Goal: Information Seeking & Learning: Learn about a topic

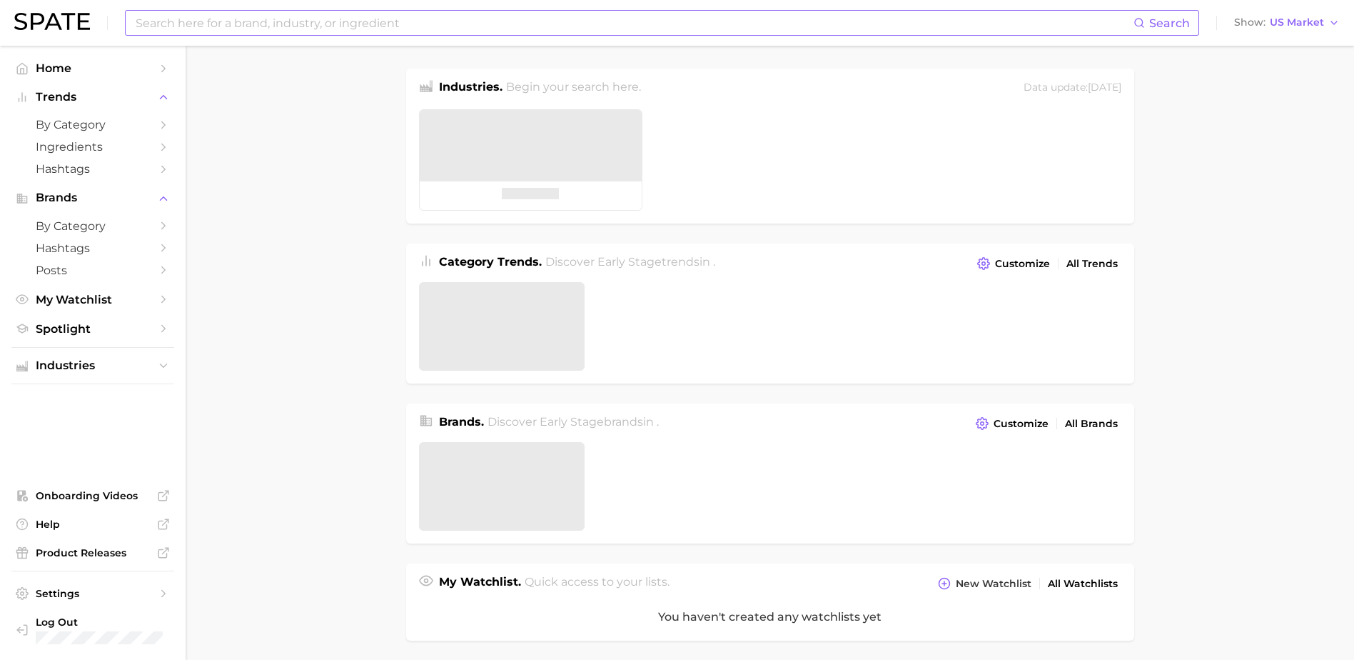
click at [183, 26] on input at bounding box center [634, 23] width 1000 height 24
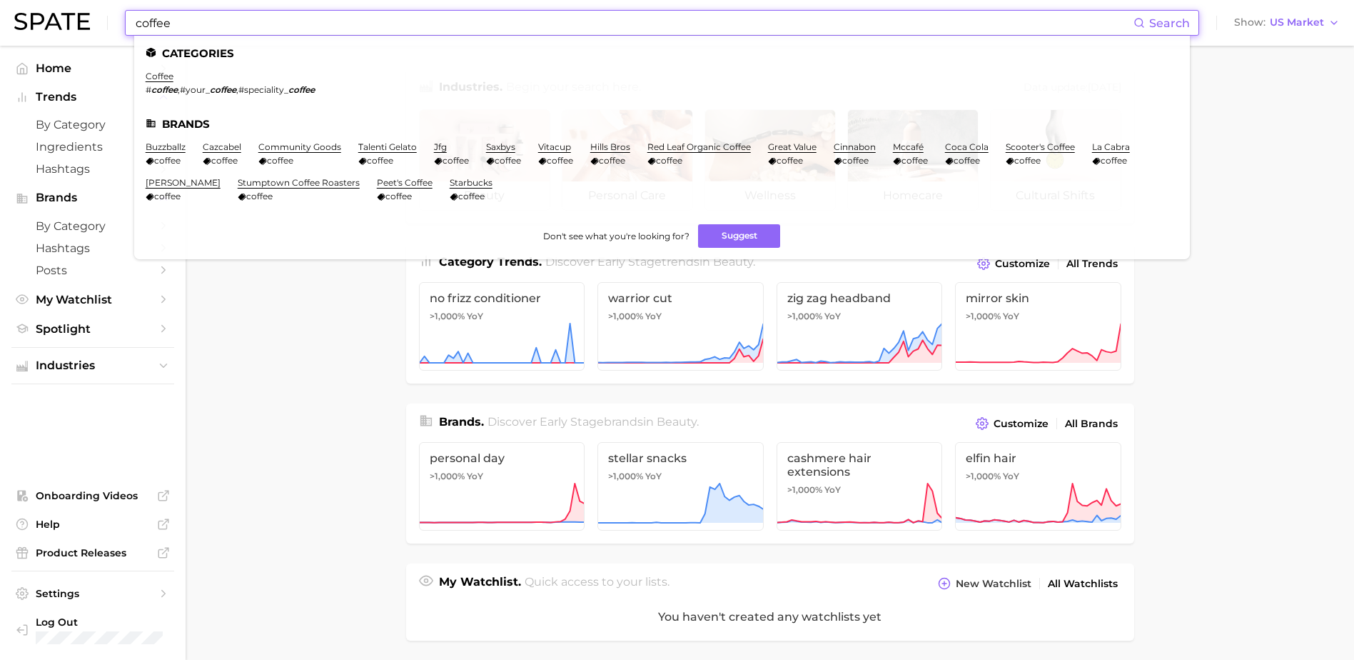
type input "coffee"
click at [161, 70] on ul "Categories coffee # coffee , #your_ coffee , #speciality_ coffee Brands buzzbal…" at bounding box center [662, 147] width 1056 height 223
click at [158, 76] on link "coffee" at bounding box center [160, 76] width 28 height 11
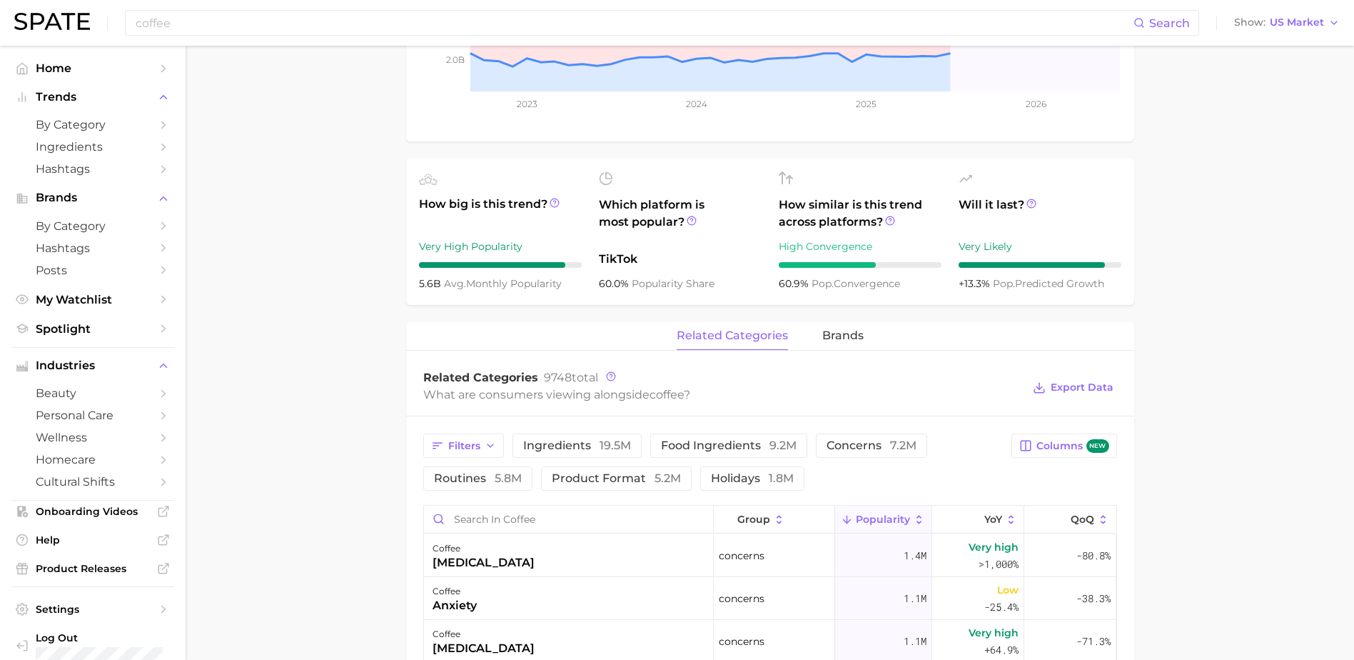
scroll to position [571, 0]
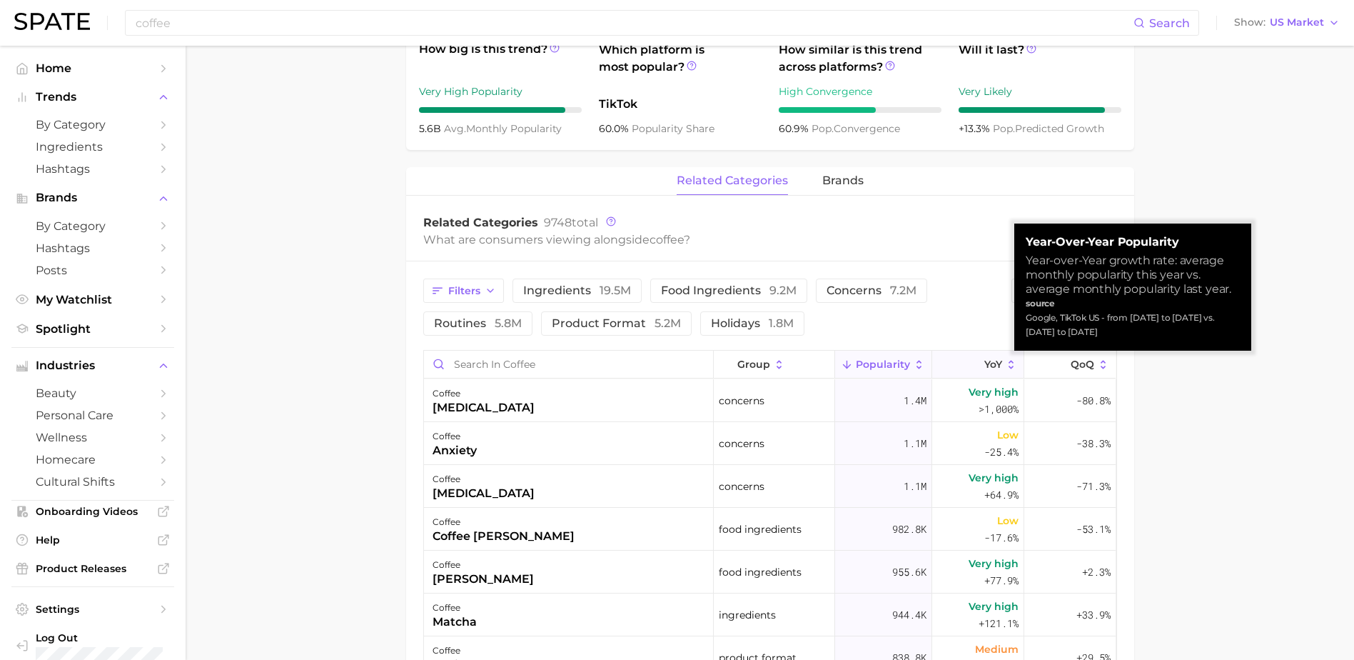
click at [985, 364] on span "YoY" at bounding box center [994, 363] width 18 height 11
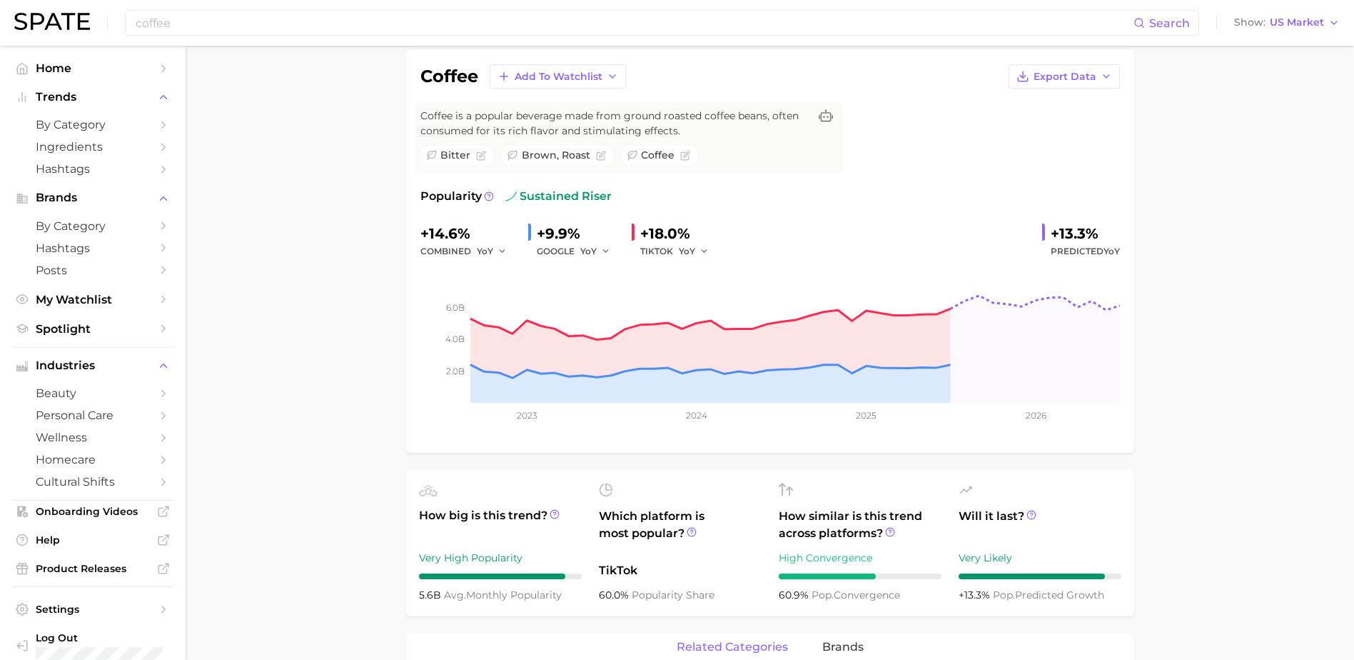
scroll to position [0, 0]
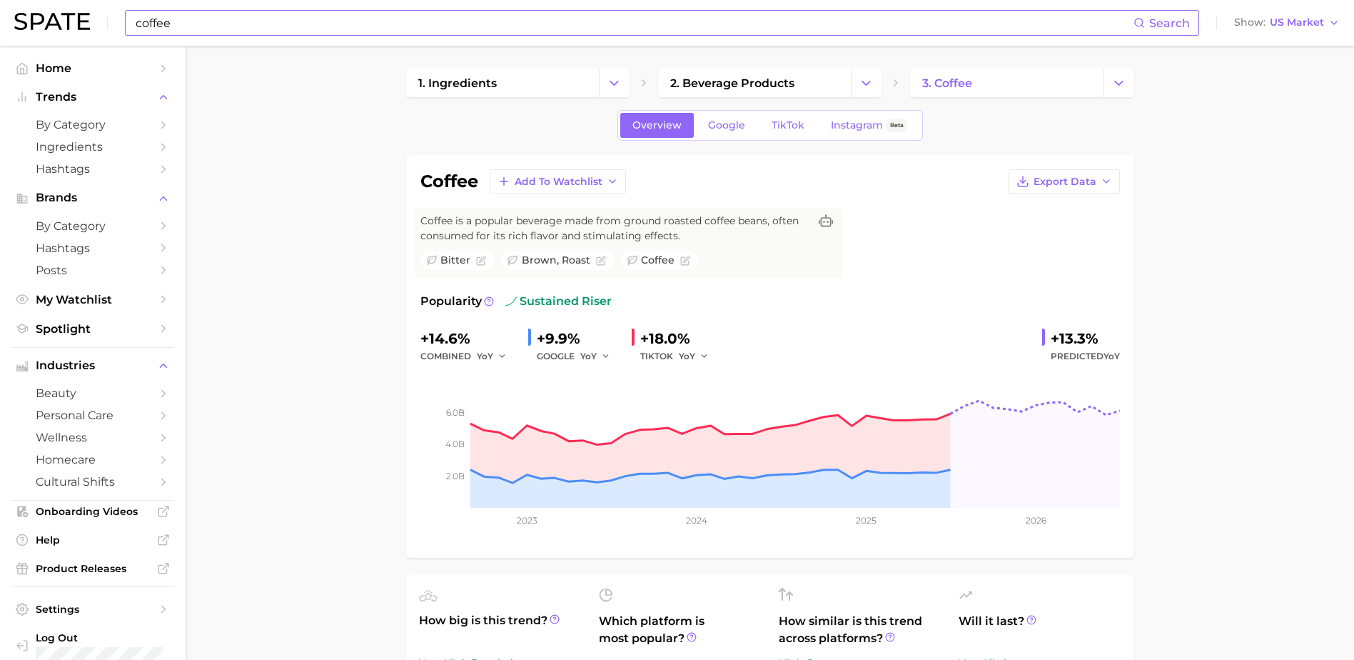
click at [201, 21] on input "coffee" at bounding box center [634, 23] width 1000 height 24
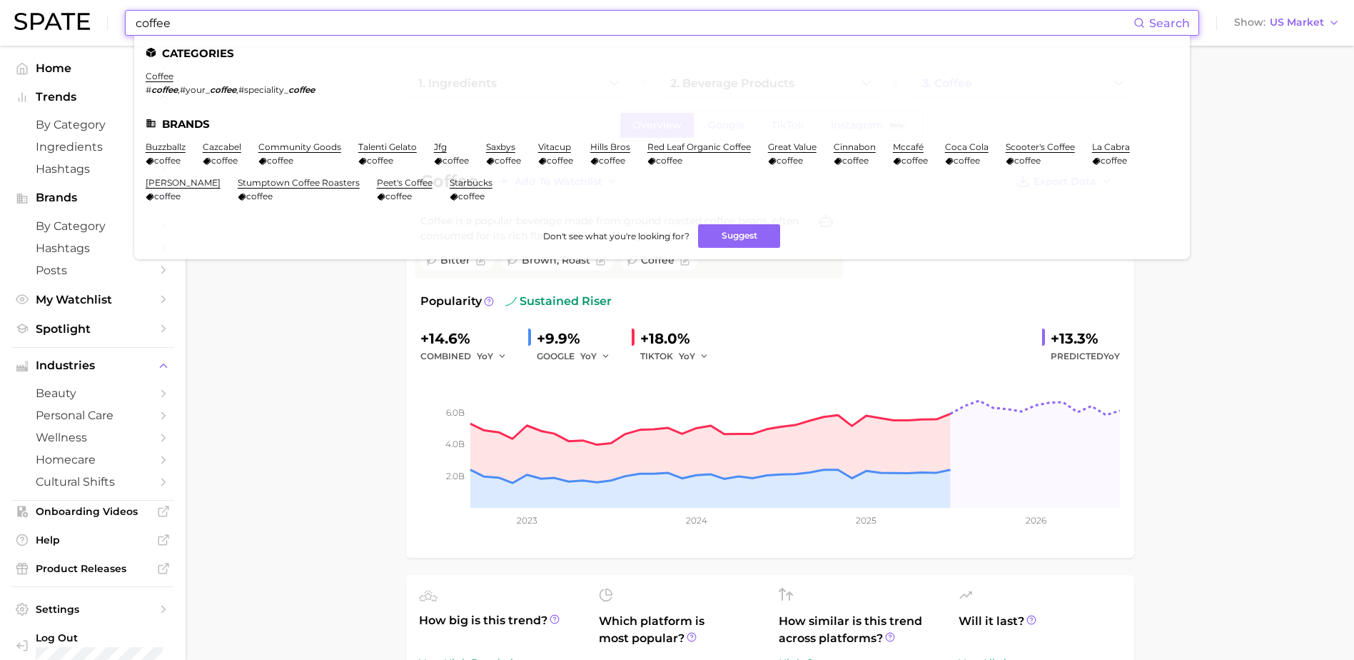
click at [201, 21] on input "coffee" at bounding box center [634, 23] width 1000 height 24
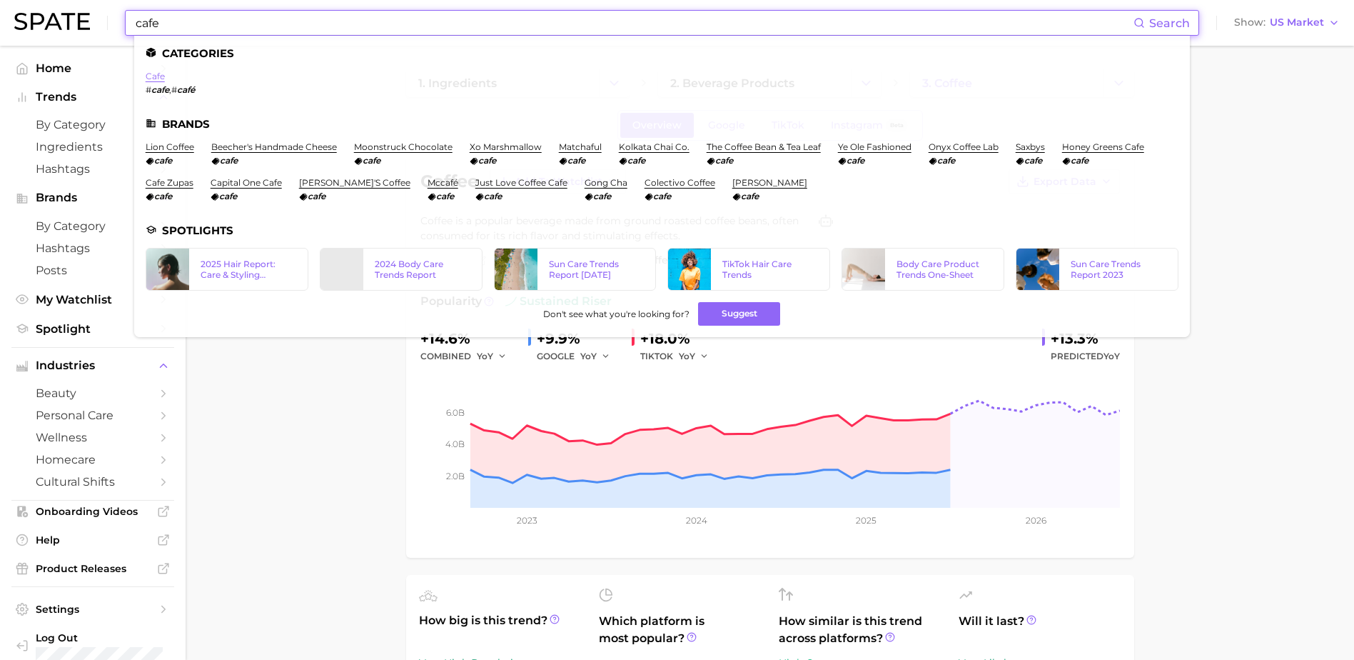
click at [156, 74] on link "cafe" at bounding box center [155, 76] width 19 height 11
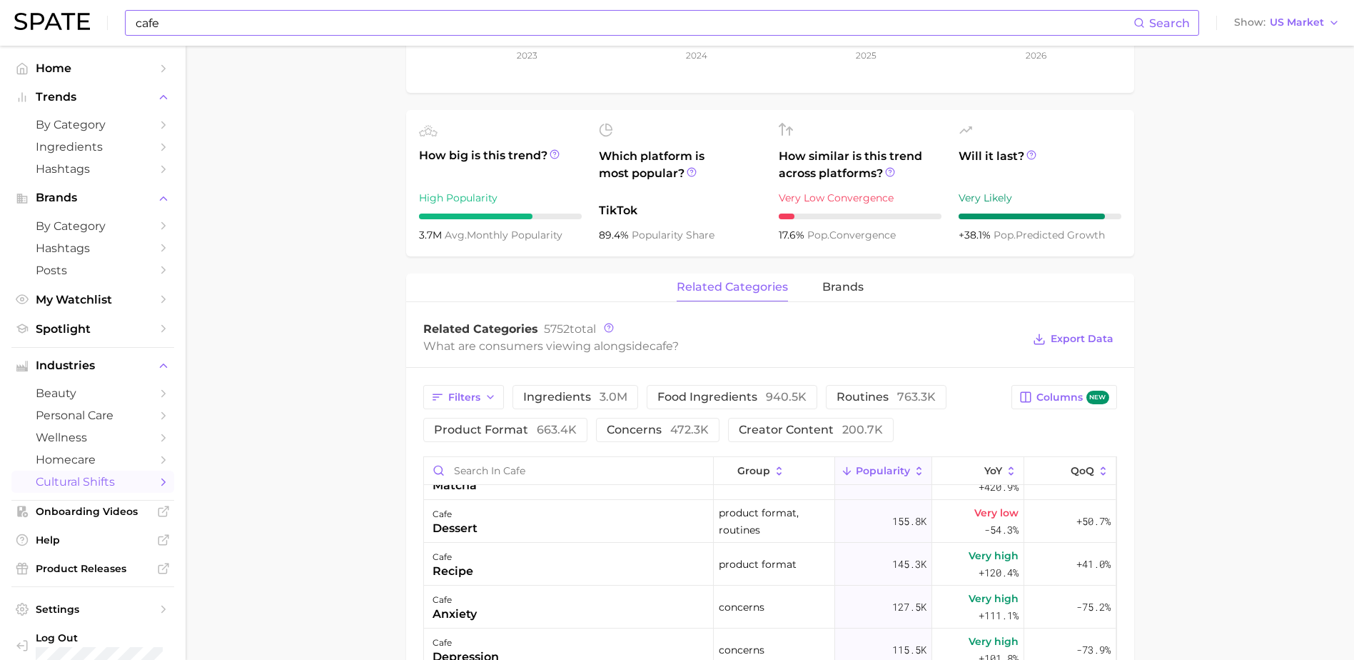
scroll to position [214, 0]
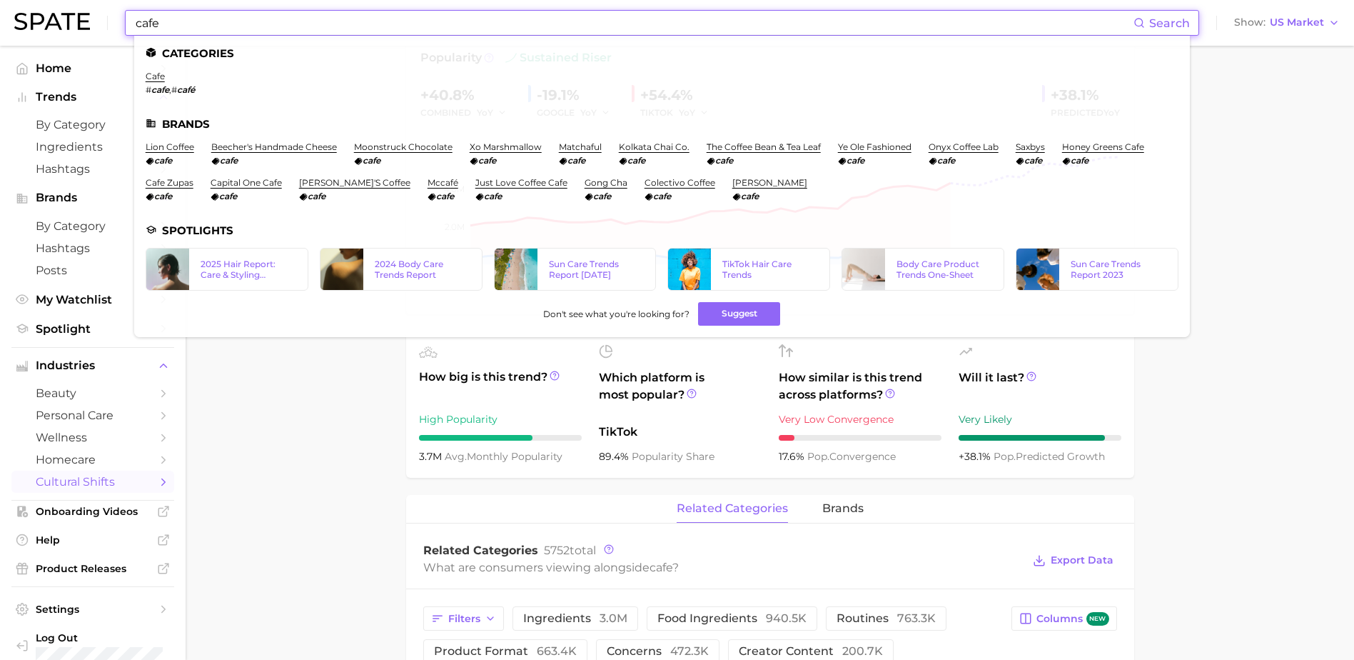
click at [163, 14] on input "cafe" at bounding box center [634, 23] width 1000 height 24
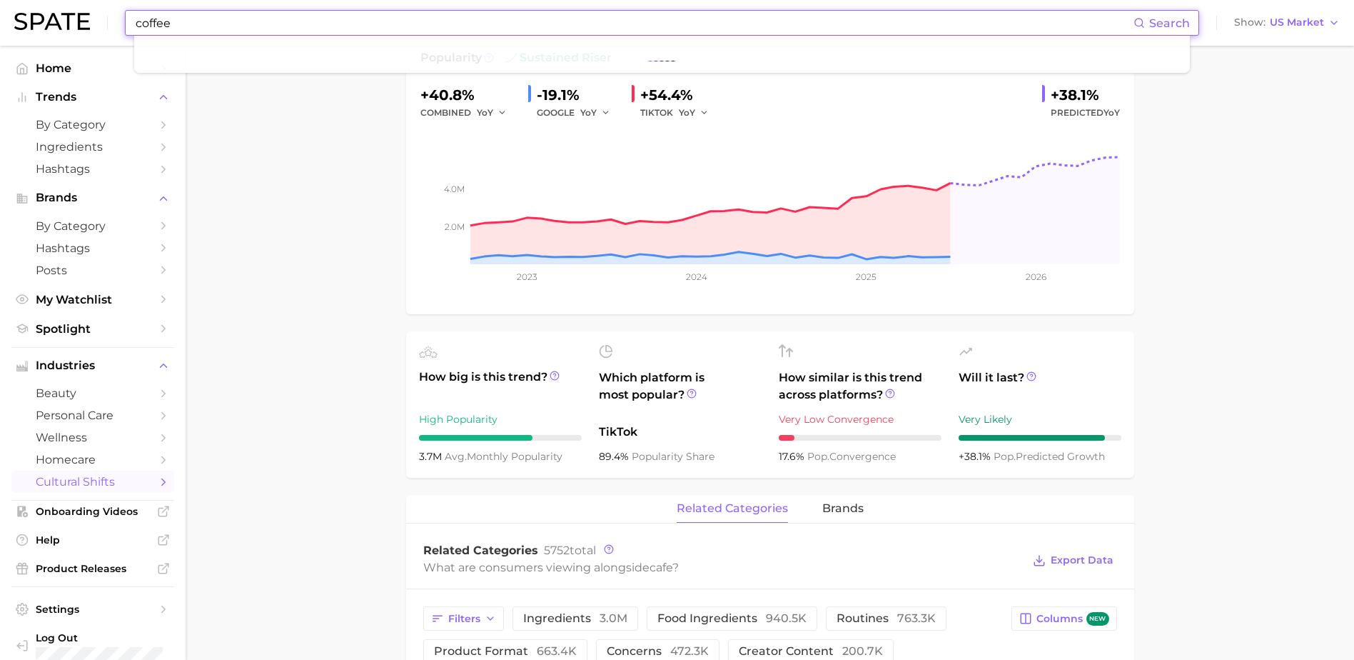
type input "coffee"
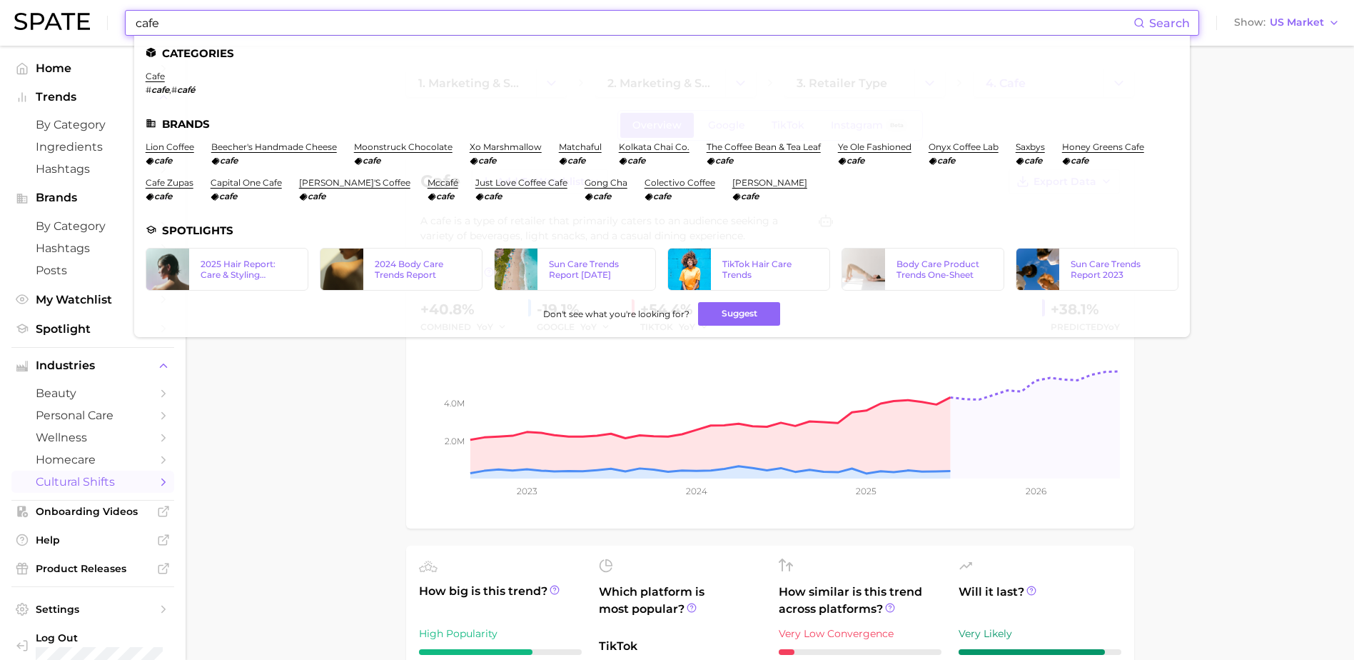
click at [256, 19] on input "cafe" at bounding box center [634, 23] width 1000 height 24
click at [253, 15] on input "cafe" at bounding box center [634, 23] width 1000 height 24
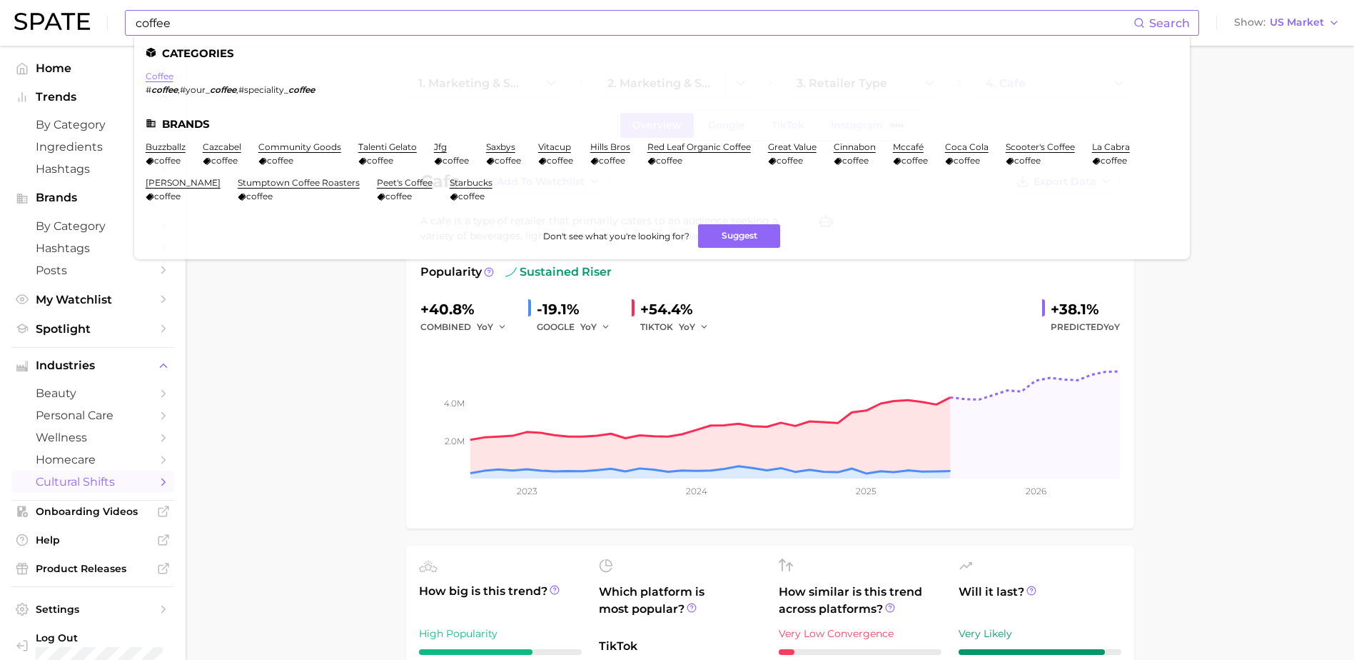
click at [163, 77] on link "coffee" at bounding box center [160, 76] width 28 height 11
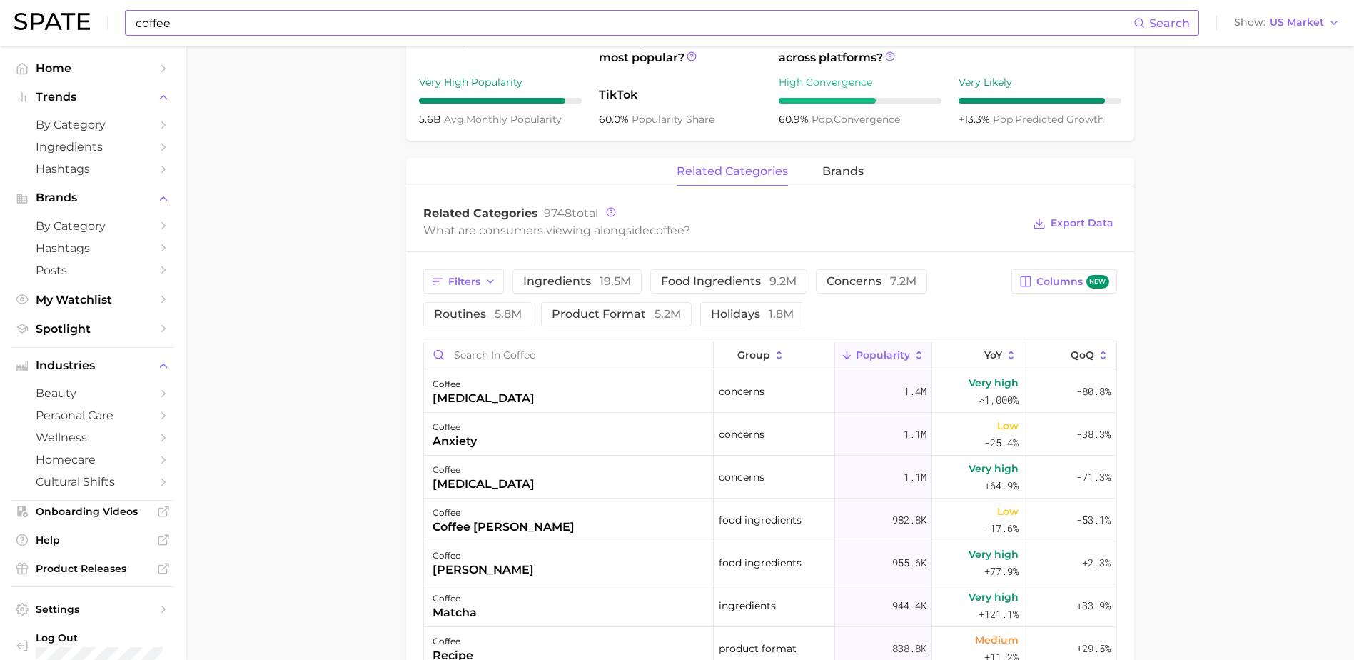
scroll to position [643, 0]
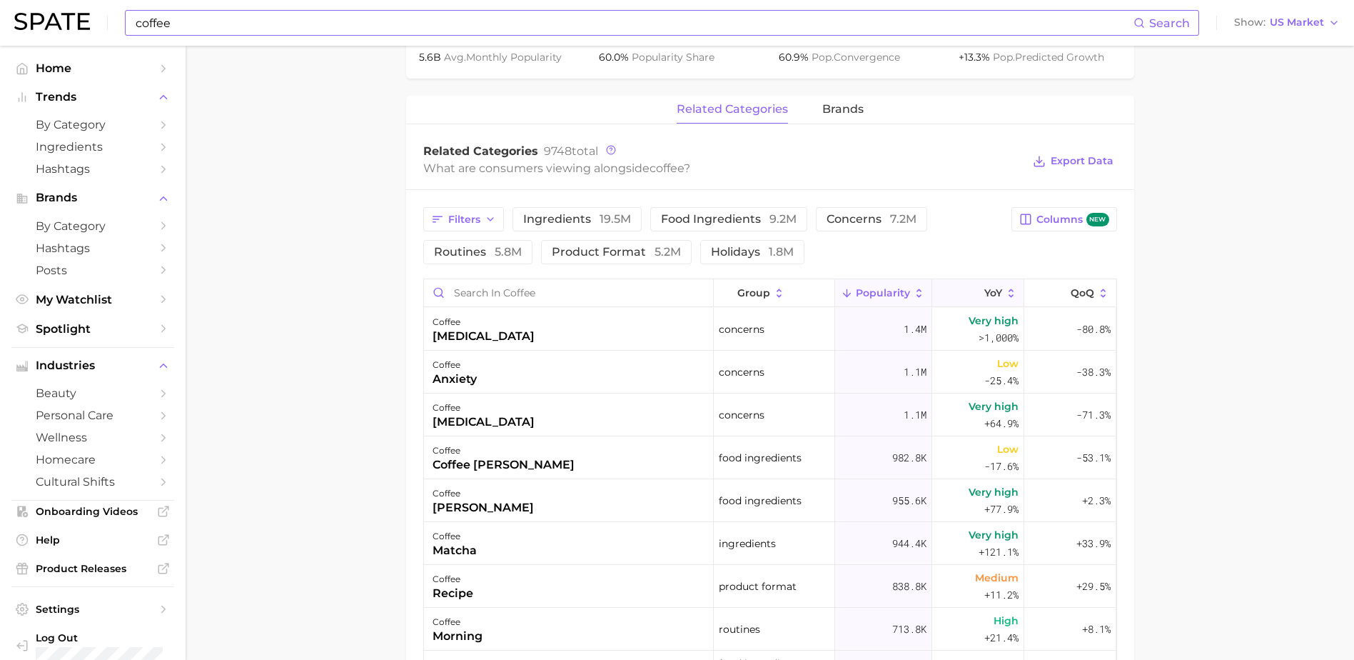
click at [972, 286] on button "YoY" at bounding box center [978, 293] width 92 height 28
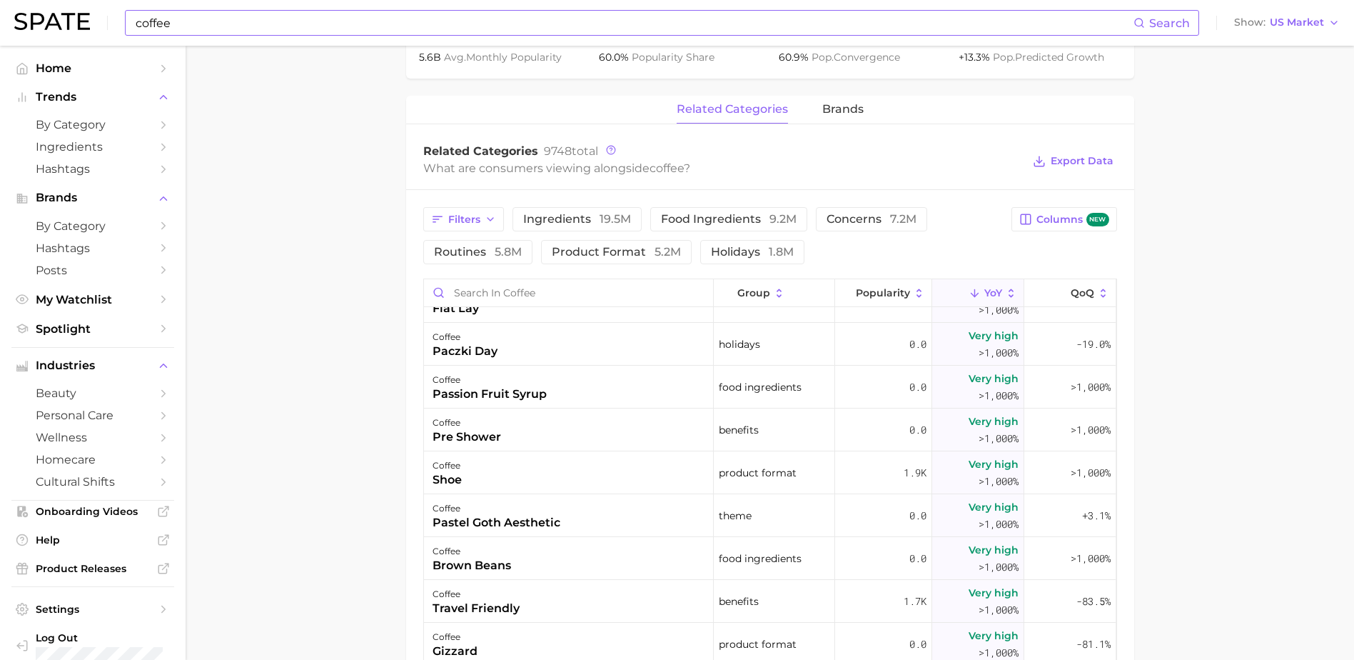
scroll to position [3927, 0]
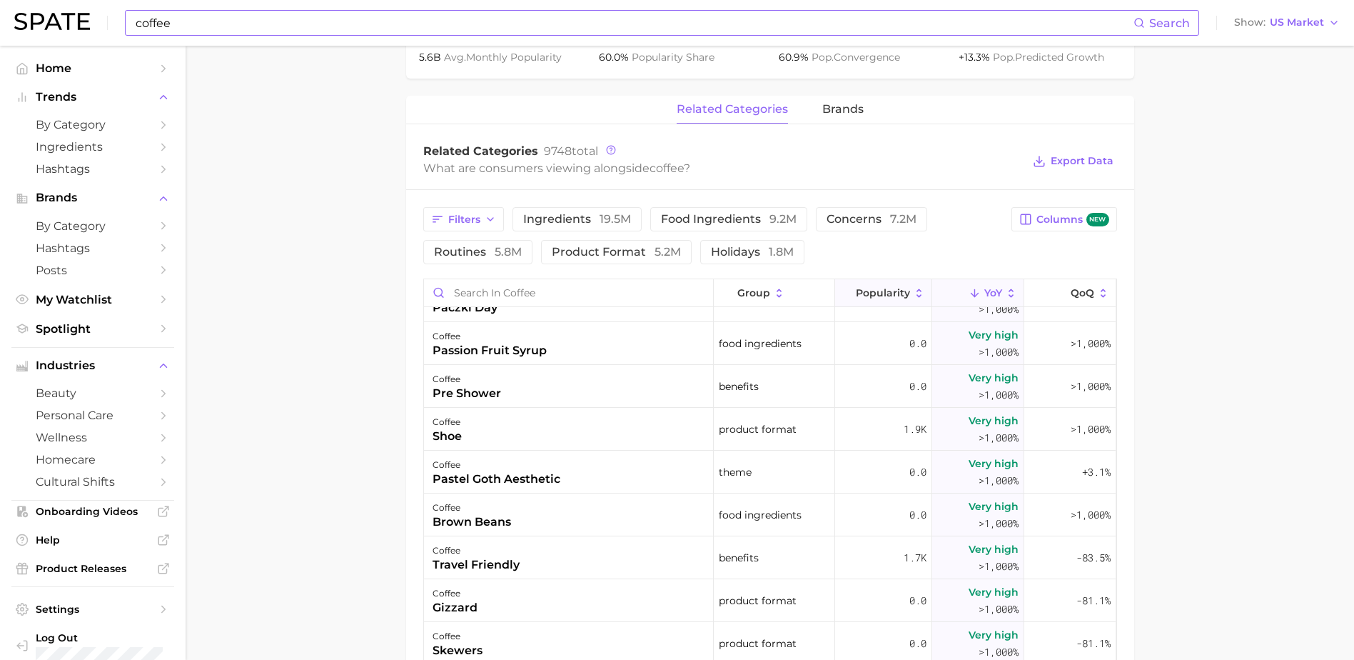
click at [868, 301] on button "Popularity" at bounding box center [883, 293] width 97 height 28
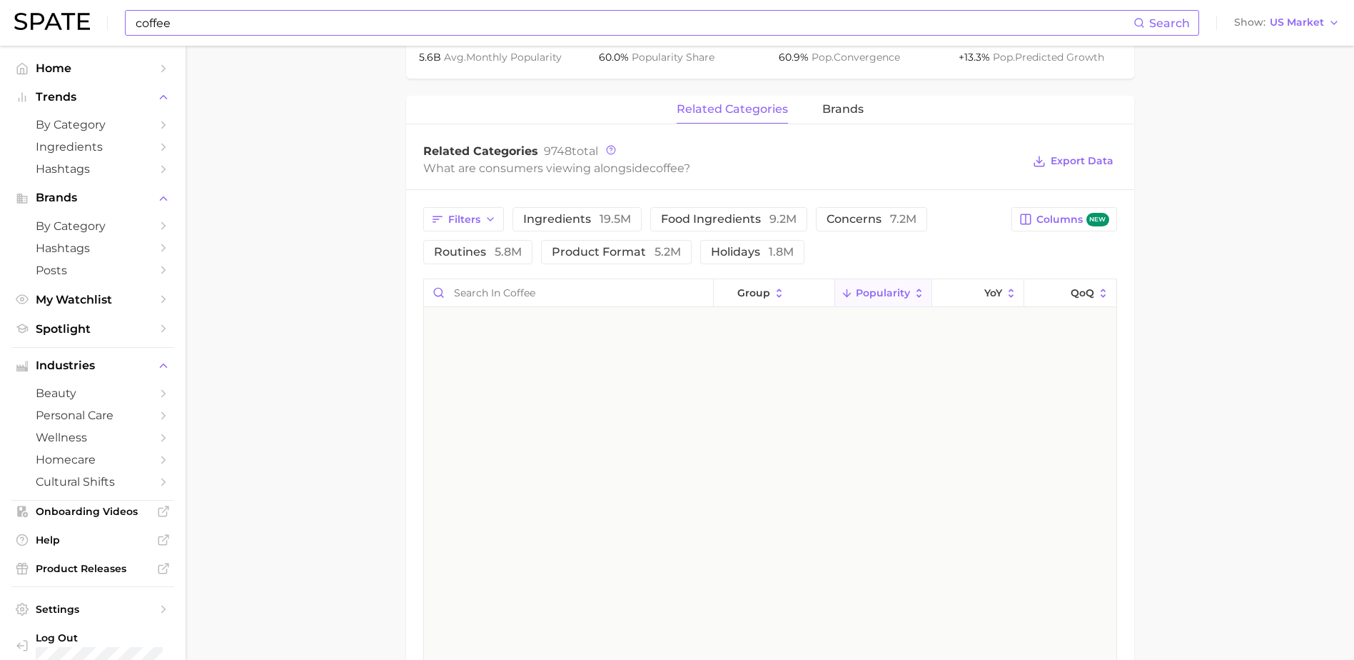
scroll to position [0, 0]
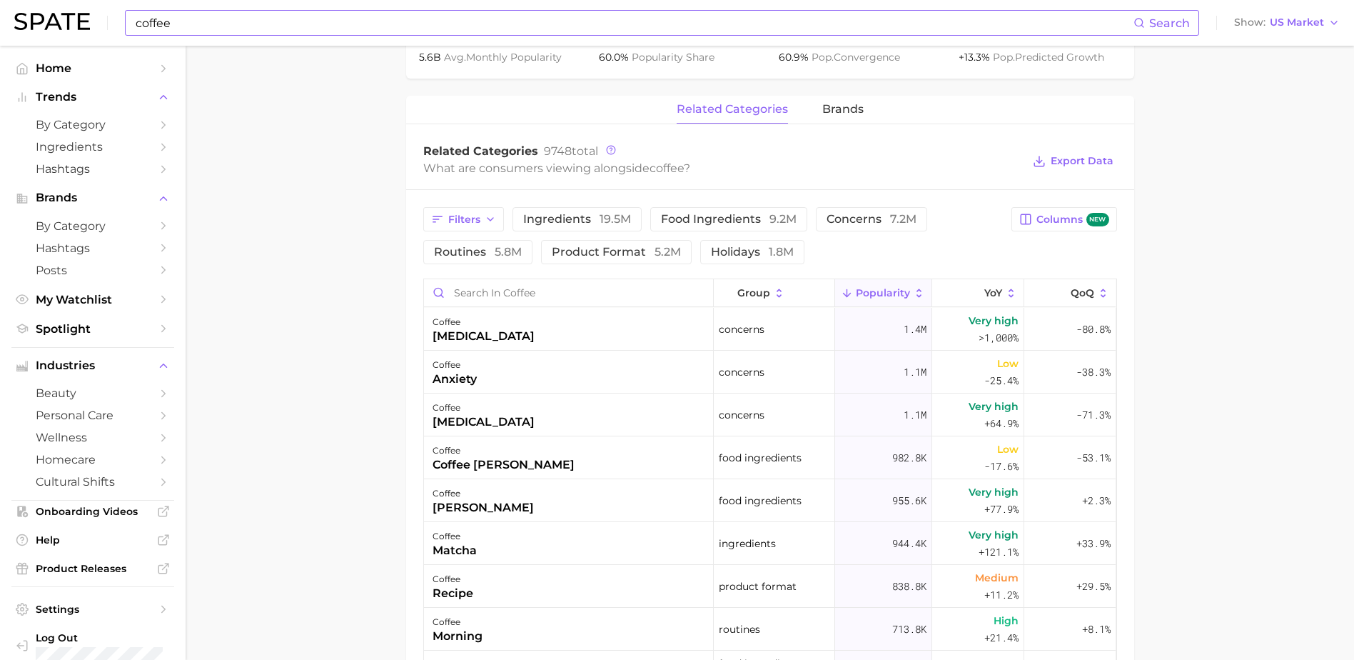
click at [211, 14] on input "coffee" at bounding box center [634, 23] width 1000 height 24
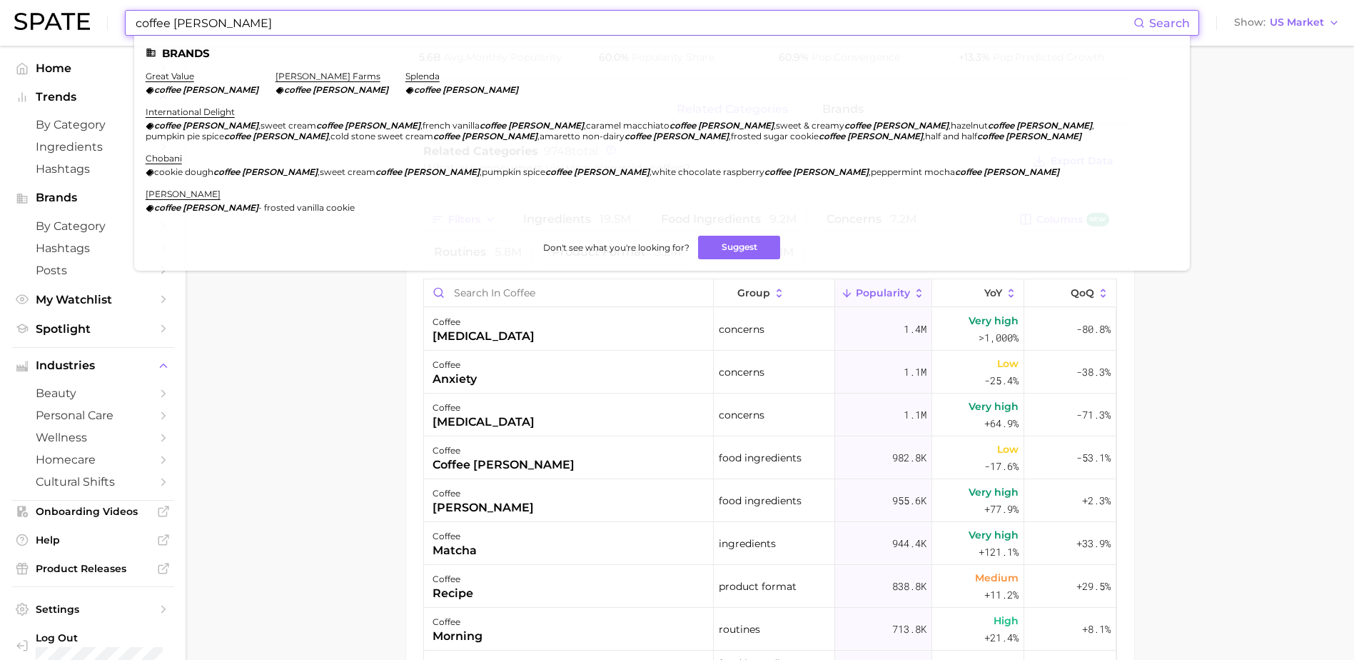
click at [194, 24] on input "coffee [PERSON_NAME]" at bounding box center [634, 23] width 1000 height 24
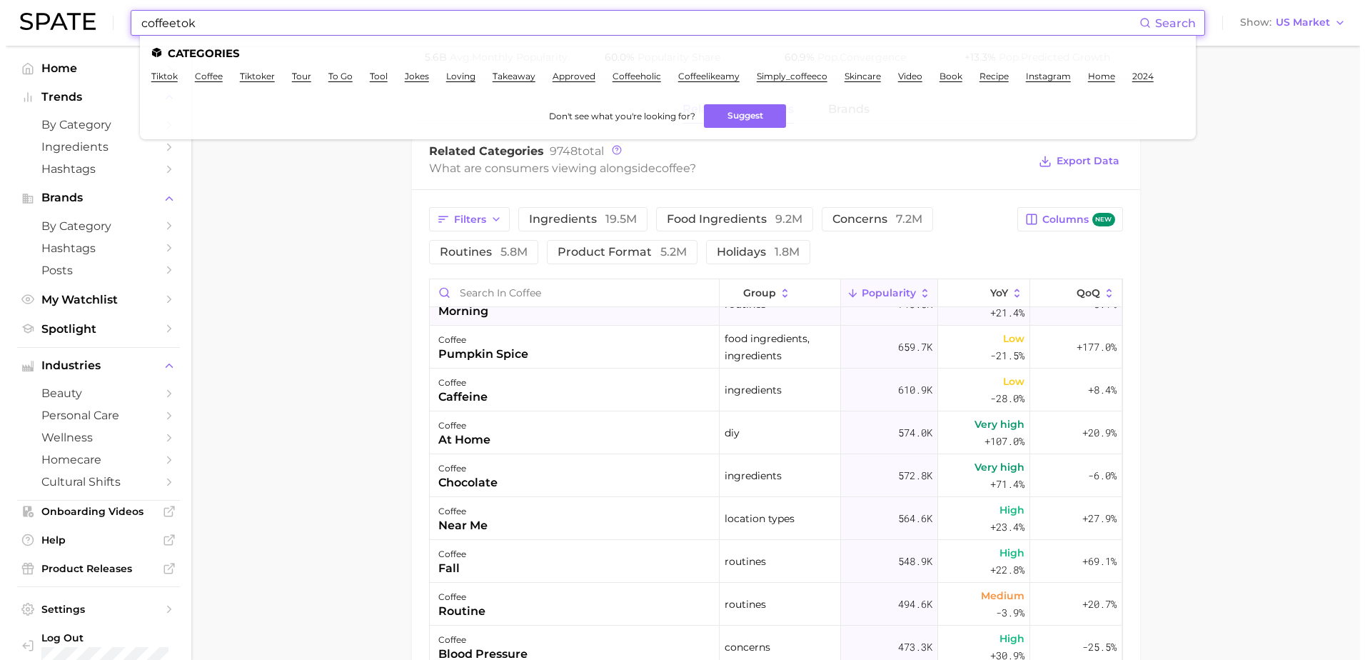
scroll to position [357, 0]
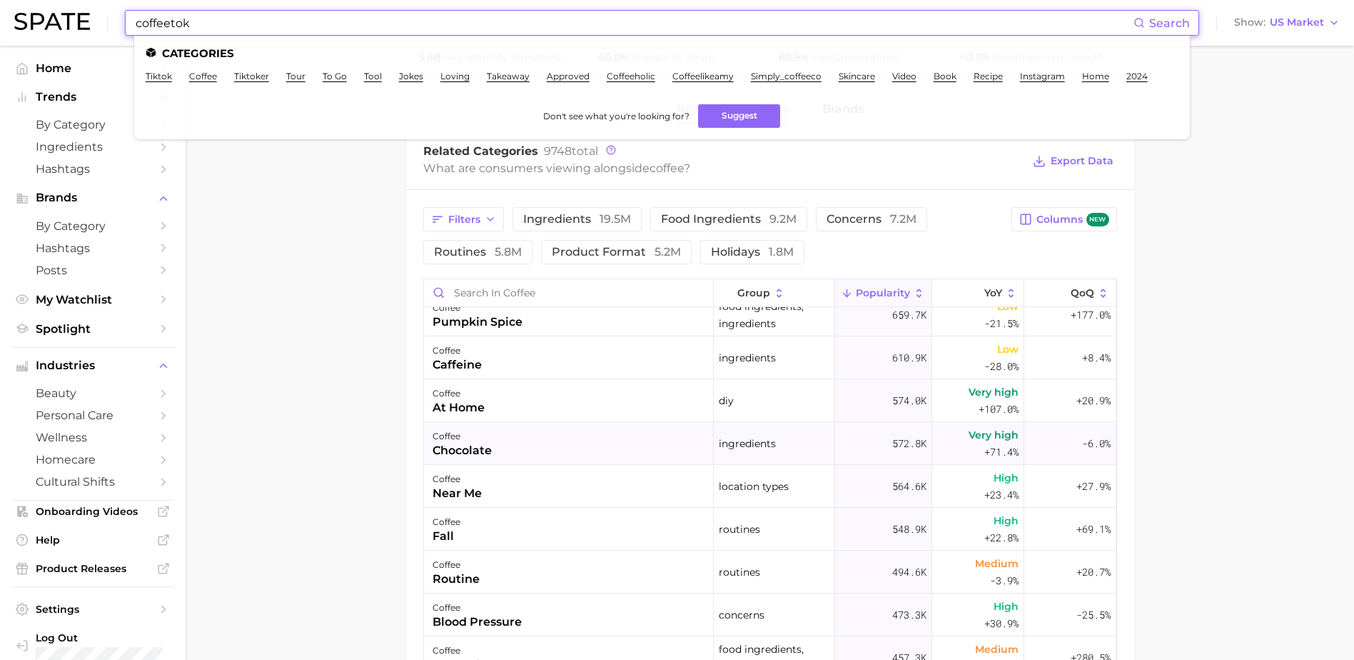
type input "coffeetok"
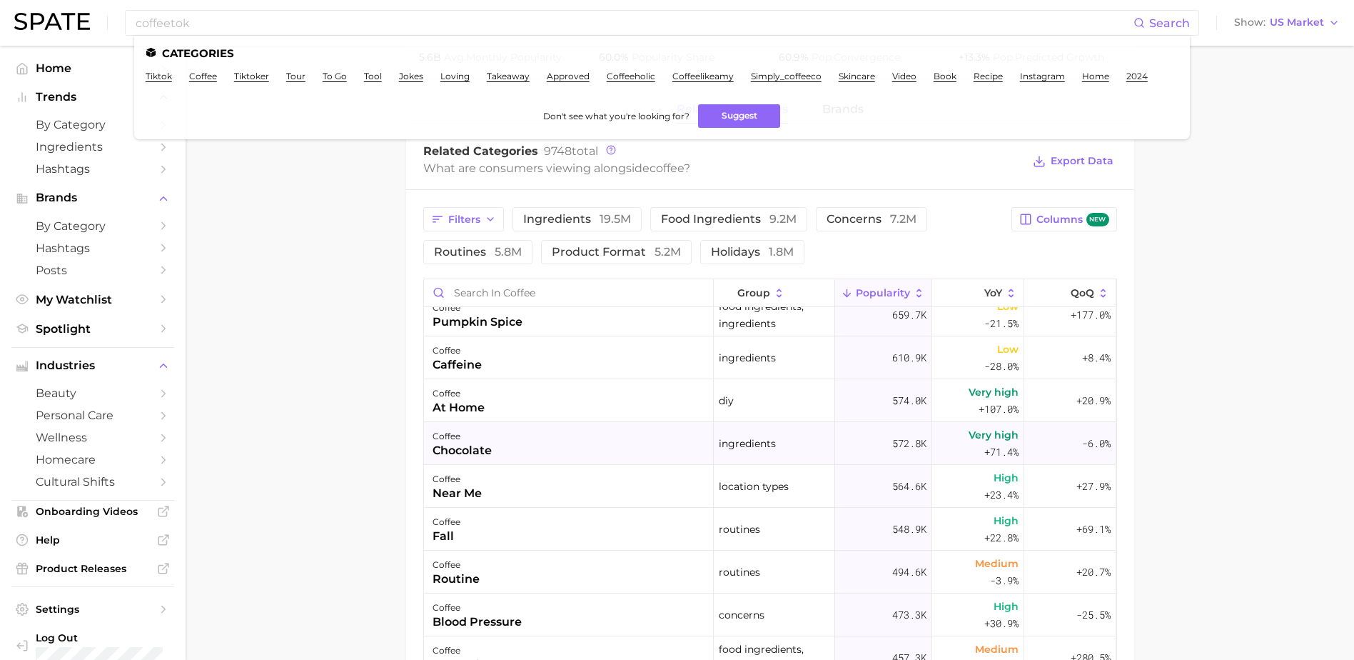
click at [545, 441] on div "coffee chocolate" at bounding box center [569, 443] width 290 height 43
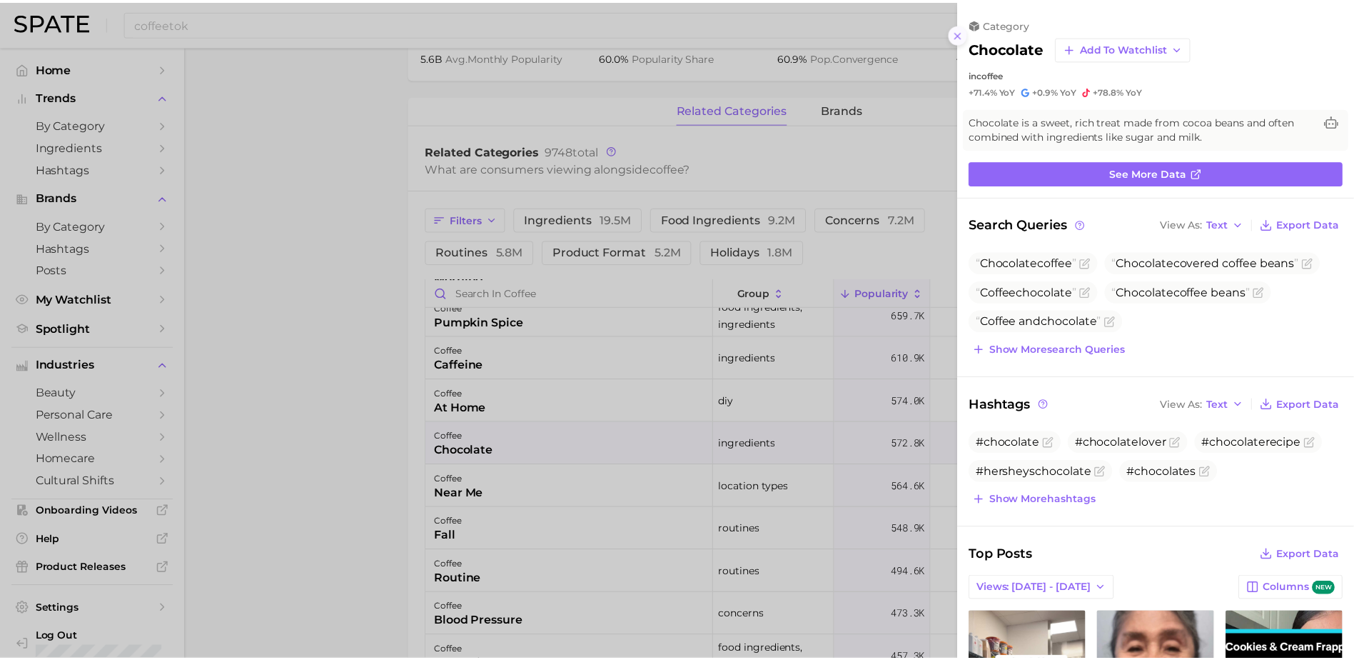
scroll to position [0, 0]
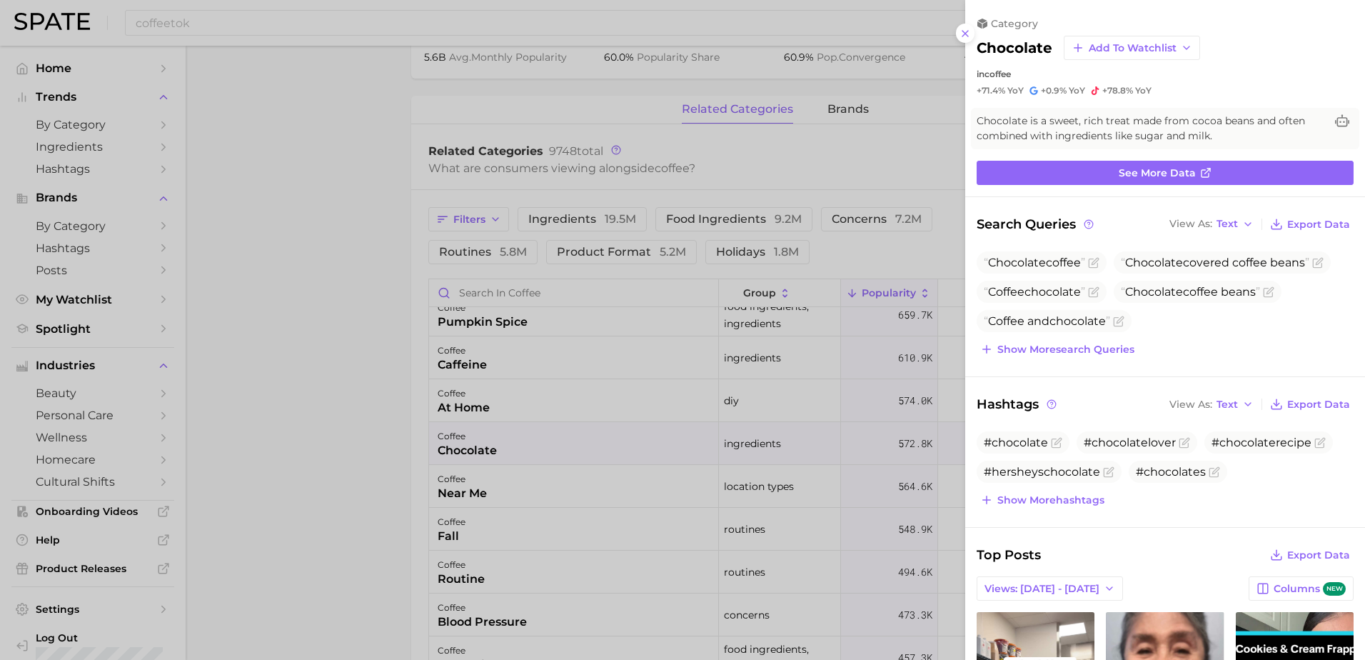
click at [267, 489] on div at bounding box center [682, 330] width 1365 height 660
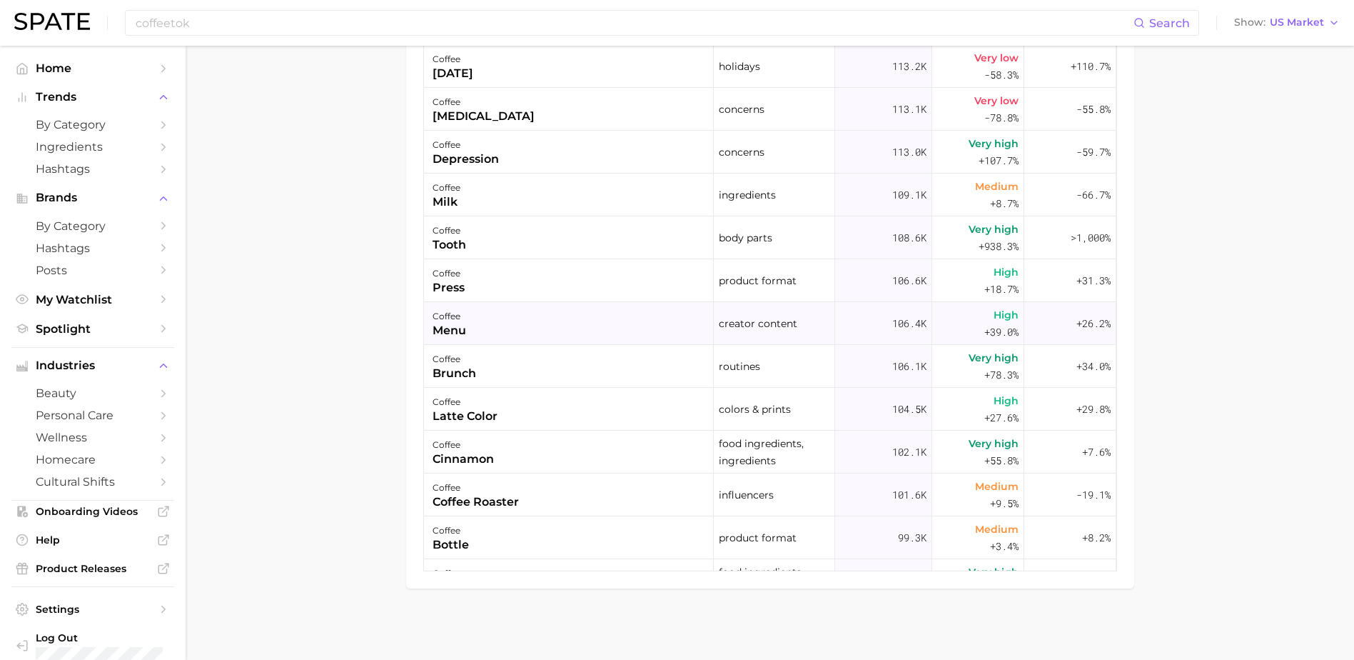
scroll to position [3356, 0]
